Goal: Information Seeking & Learning: Find contact information

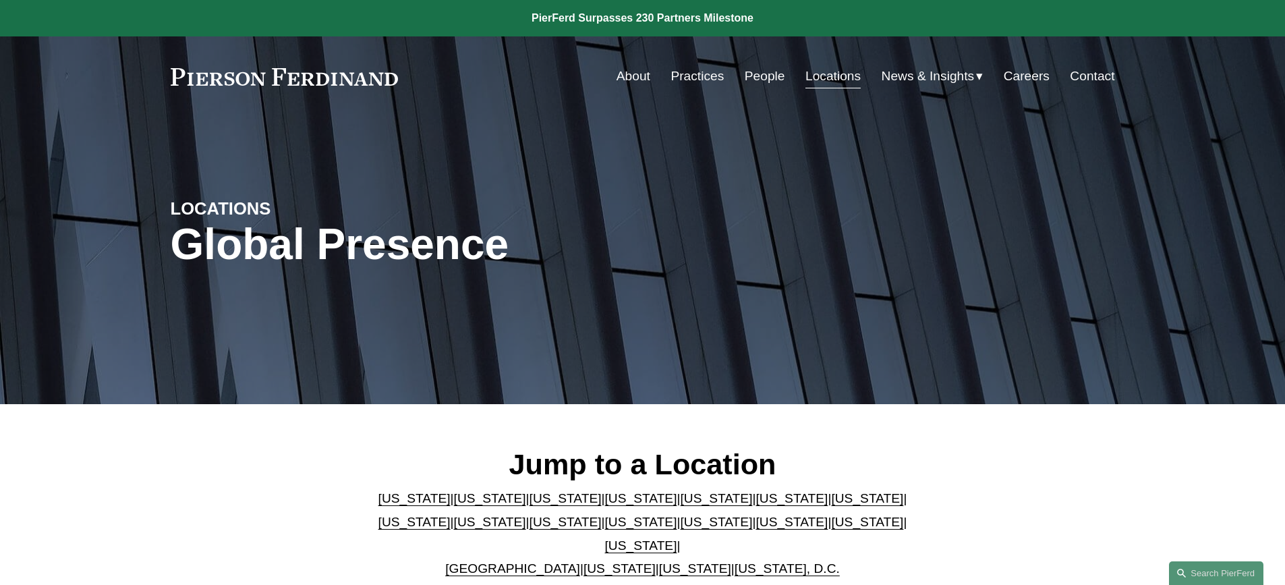
click at [450, 515] on link "[US_STATE]" at bounding box center [414, 522] width 72 height 14
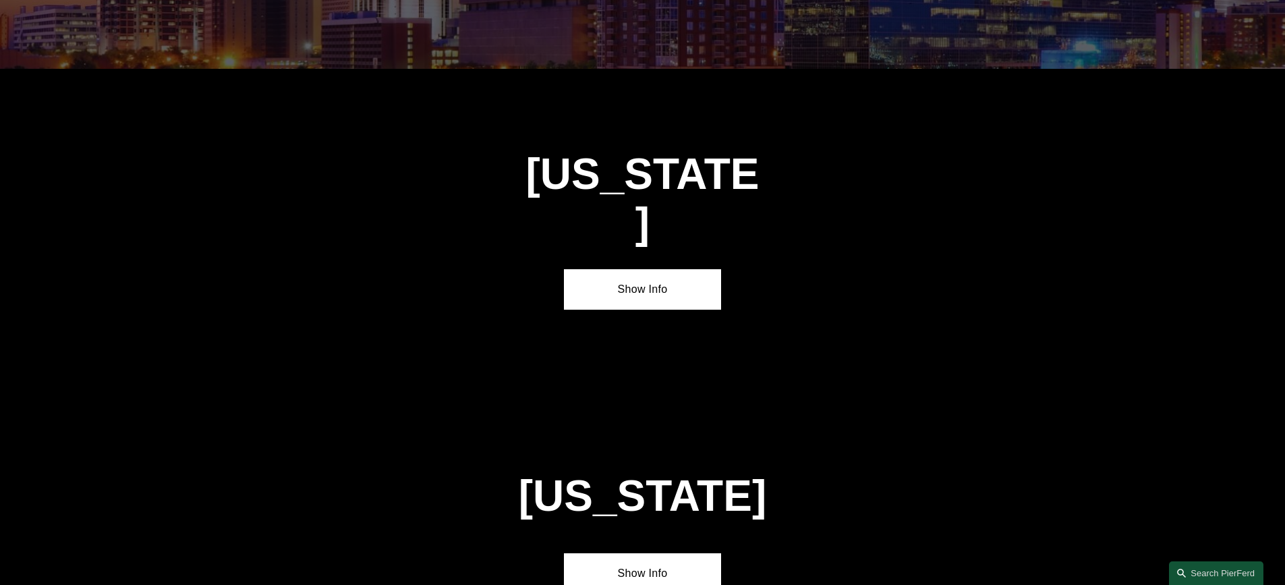
scroll to position [2601, 0]
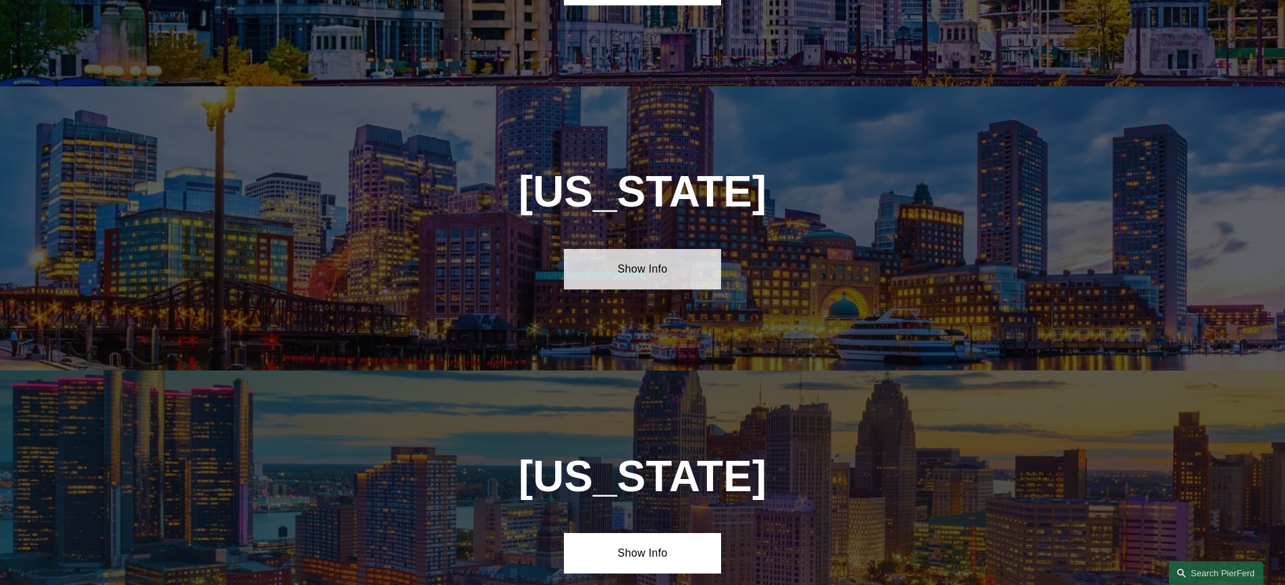
click at [648, 249] on link "Show Info" at bounding box center [642, 269] width 157 height 40
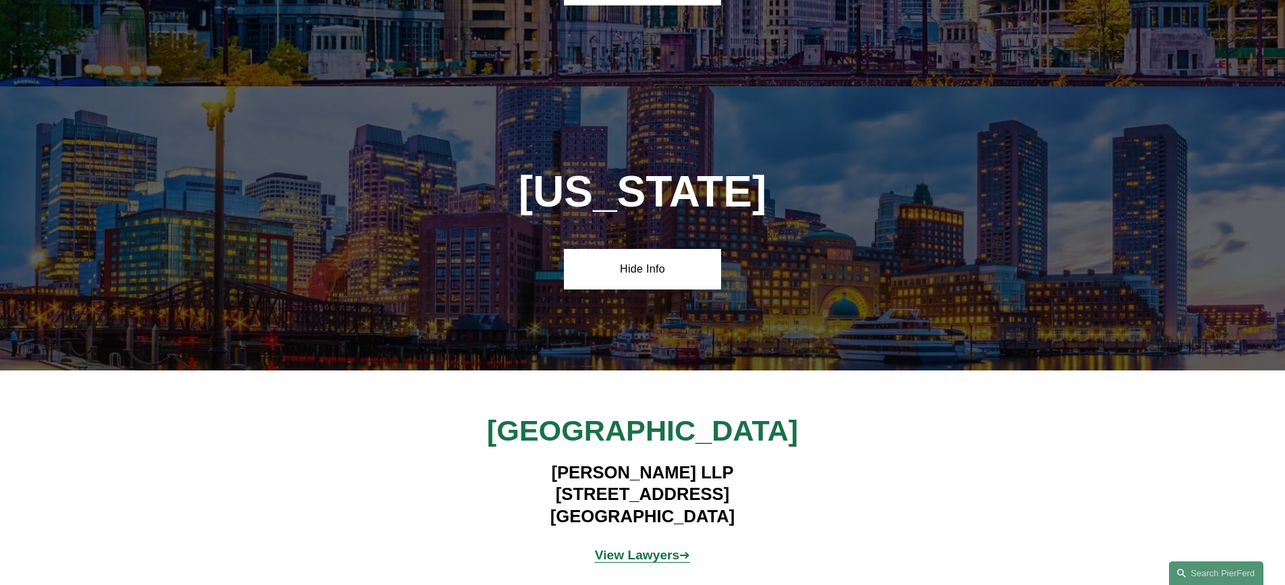
click at [651, 548] on strong "View Lawyers" at bounding box center [637, 555] width 85 height 14
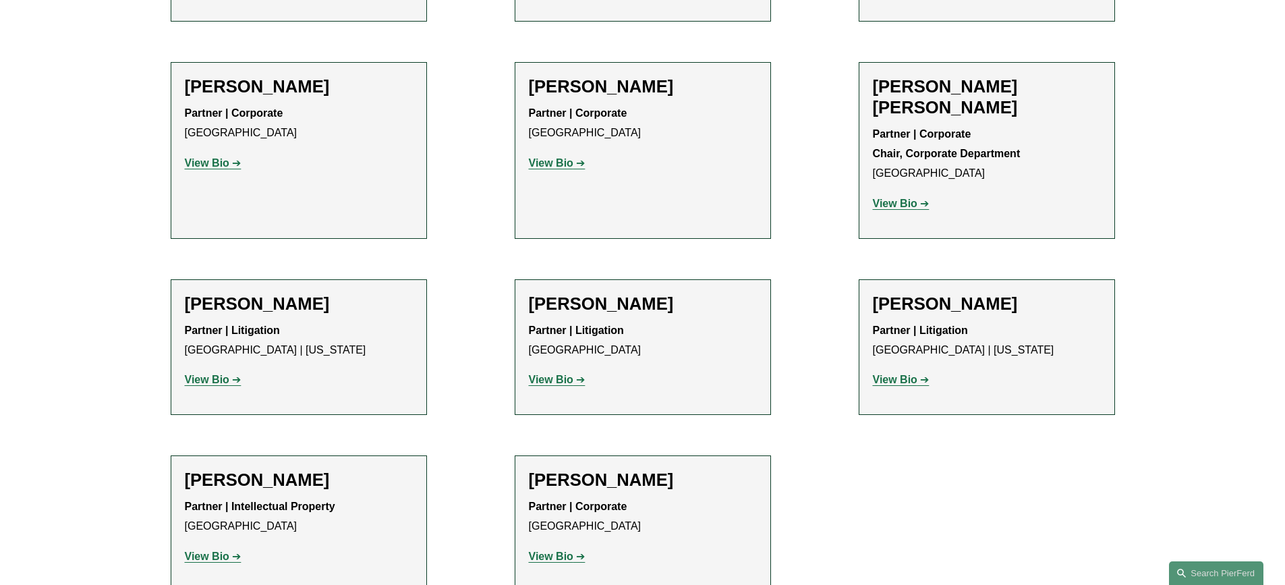
scroll to position [742, 0]
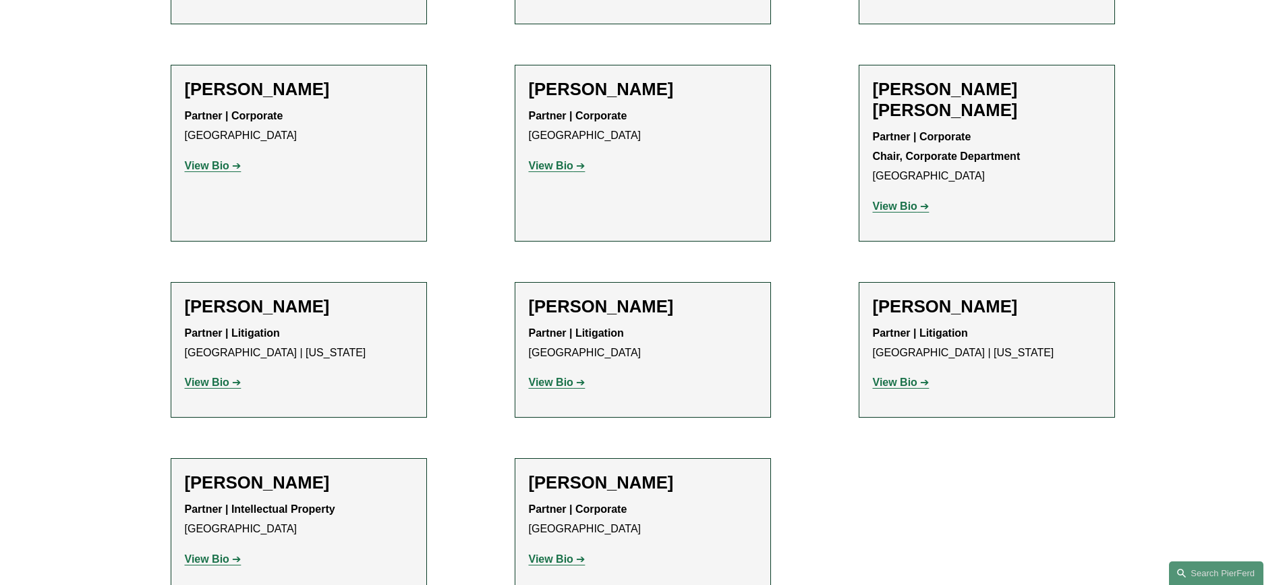
click at [550, 376] on strong "View Bio" at bounding box center [551, 381] width 45 height 11
click at [908, 376] on strong "View Bio" at bounding box center [895, 381] width 45 height 11
click at [219, 376] on strong "View Bio" at bounding box center [207, 381] width 45 height 11
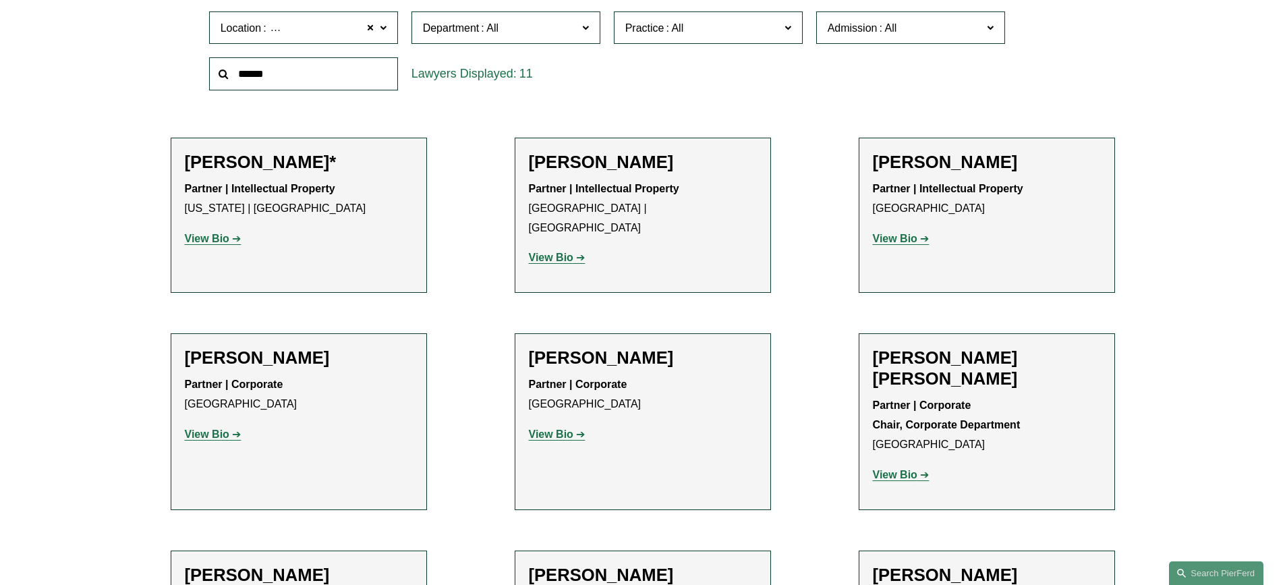
scroll to position [472, 0]
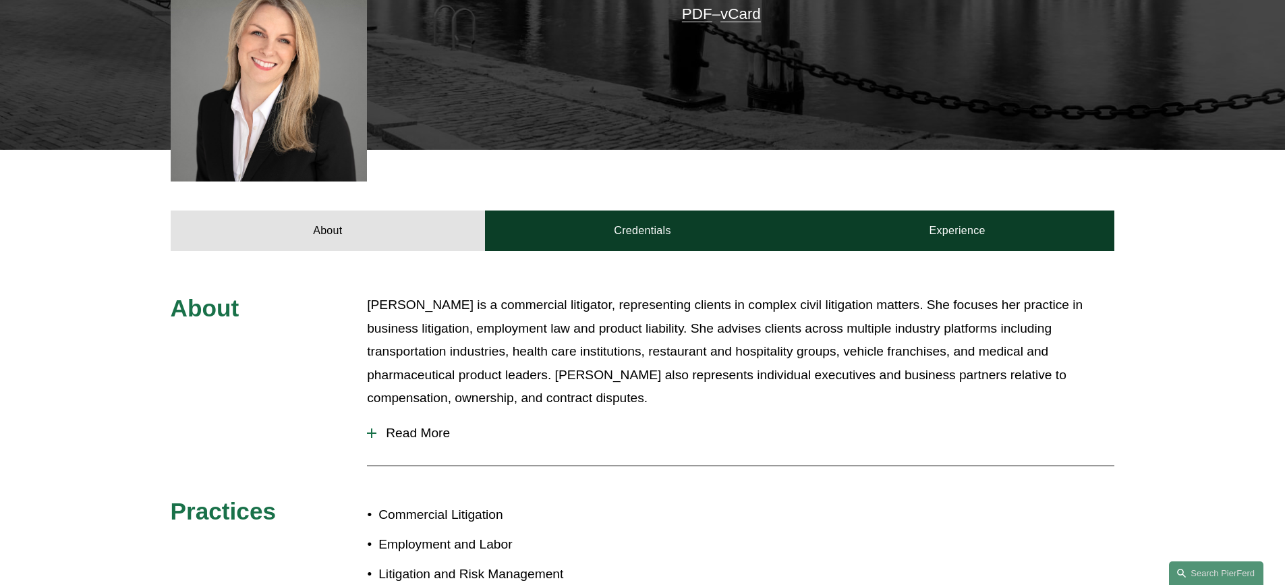
scroll to position [472, 0]
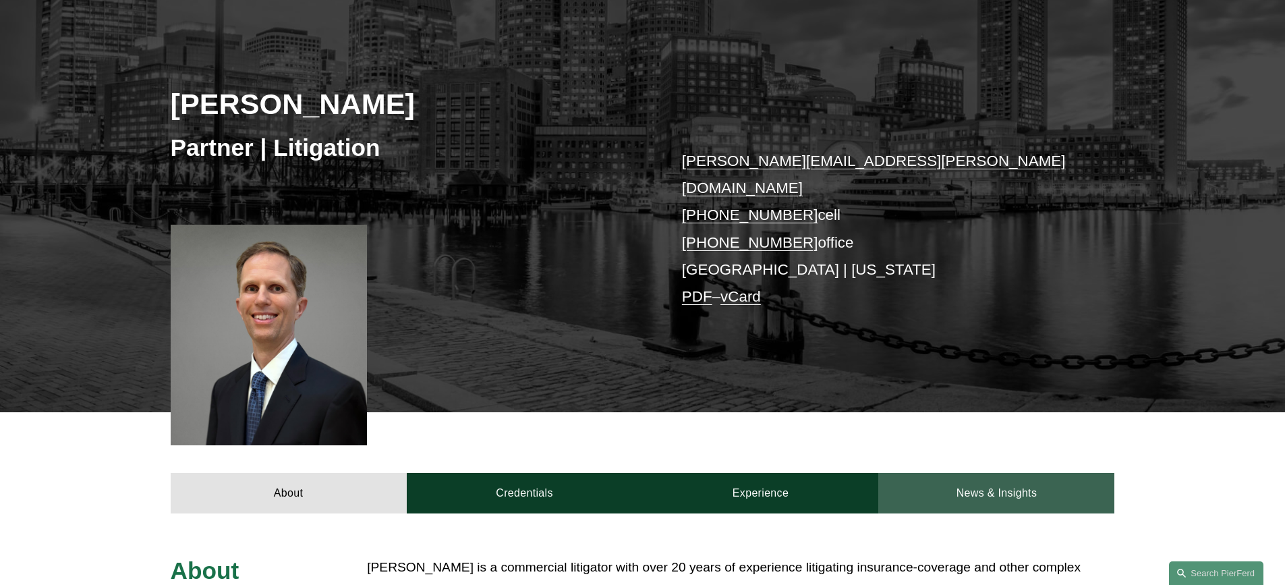
scroll to position [135, 0]
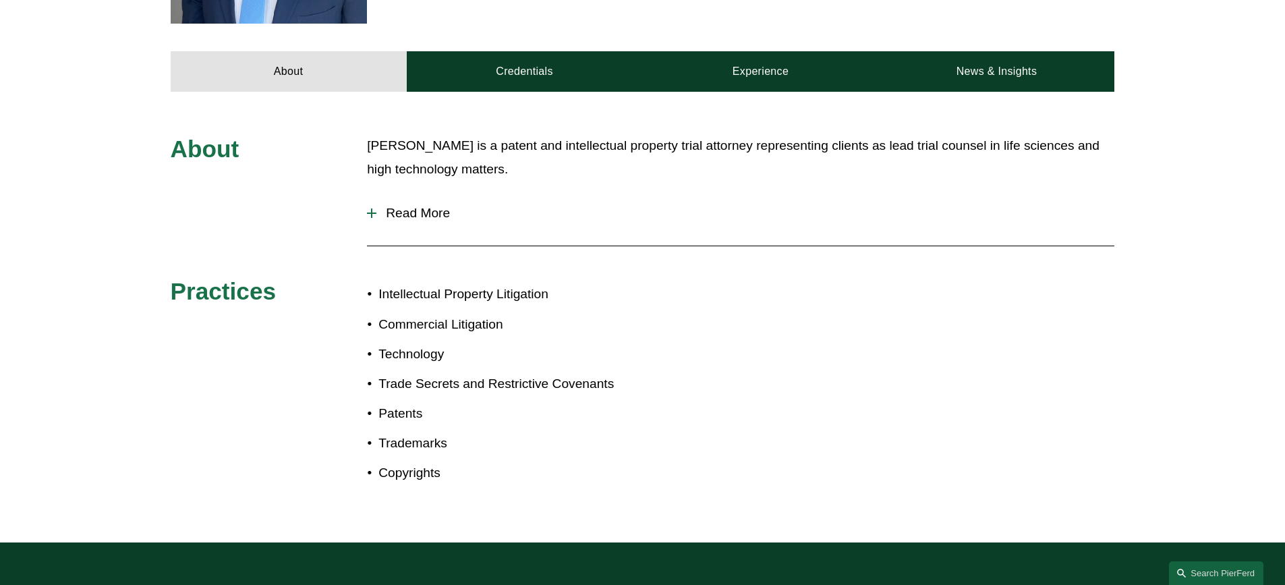
scroll to position [337, 0]
